Goal: Navigation & Orientation: Find specific page/section

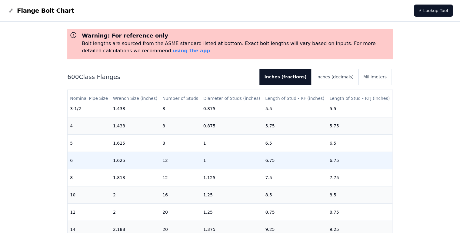
scroll to position [170, 0]
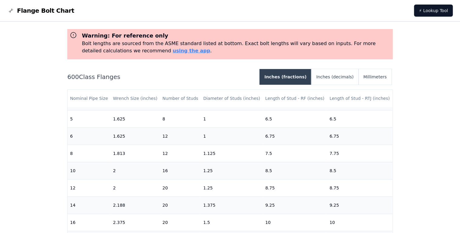
click at [299, 81] on button "Inches (fractions)" at bounding box center [285, 77] width 52 height 16
click at [333, 79] on button "Inches (decimals)" at bounding box center [334, 77] width 47 height 16
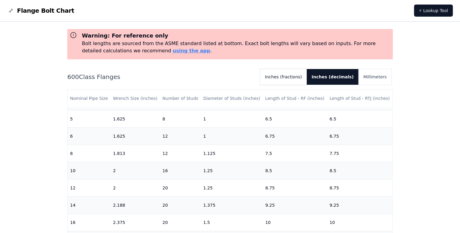
click at [298, 77] on button "Inches (fractions)" at bounding box center [283, 77] width 47 height 16
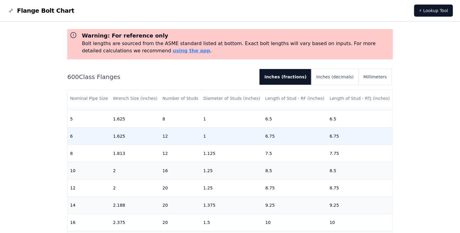
scroll to position [0, 0]
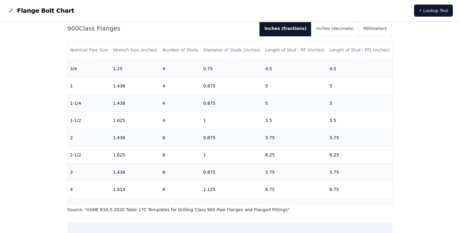
scroll to position [19, 0]
